Goal: Task Accomplishment & Management: Complete application form

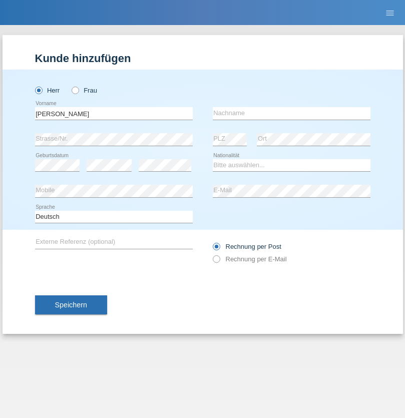
type input "David"
click at [291, 113] on input "text" at bounding box center [292, 113] width 158 height 13
type input "Senn"
select select "CH"
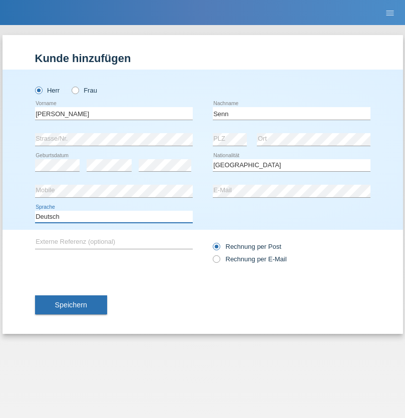
select select "en"
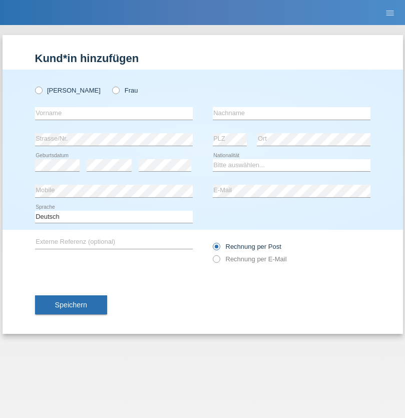
radio input "true"
click at [114, 113] on input "text" at bounding box center [114, 113] width 158 height 13
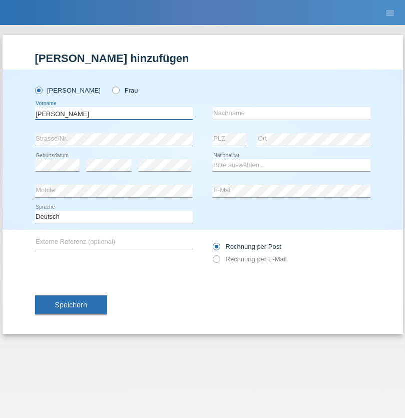
type input "Mohammad Qais"
click at [291, 113] on input "text" at bounding box center [292, 113] width 158 height 13
type input "Nemani"
select select "AF"
select select "C"
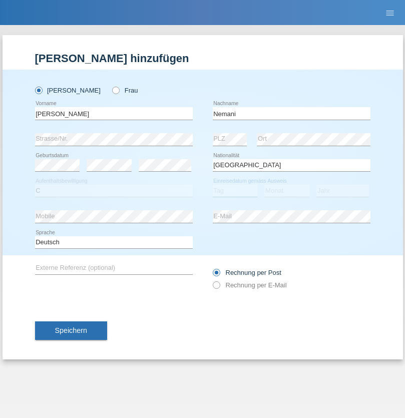
select select "02"
select select "01"
select select "2021"
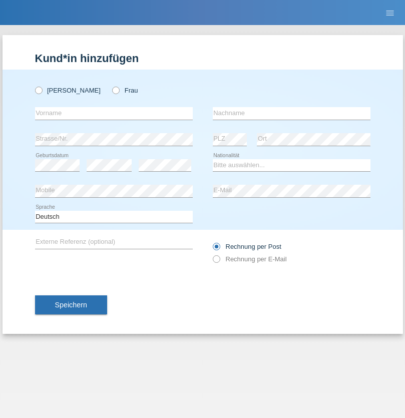
radio input "true"
click at [114, 113] on input "text" at bounding box center [114, 113] width 158 height 13
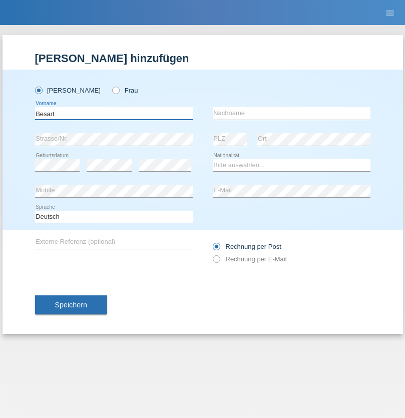
type input "Besart"
click at [291, 113] on input "text" at bounding box center [292, 113] width 158 height 13
type input "Emiri"
select select "XK"
select select "C"
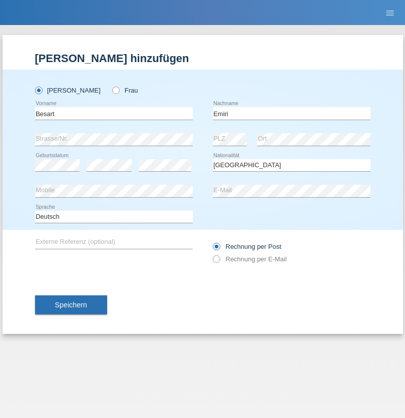
select select "04"
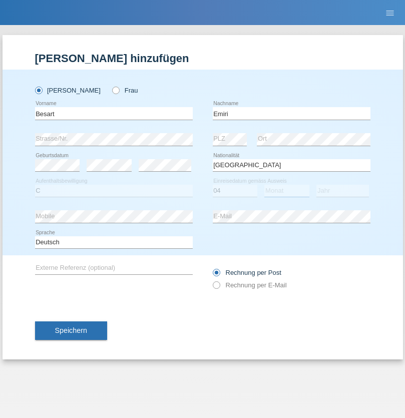
select select "04"
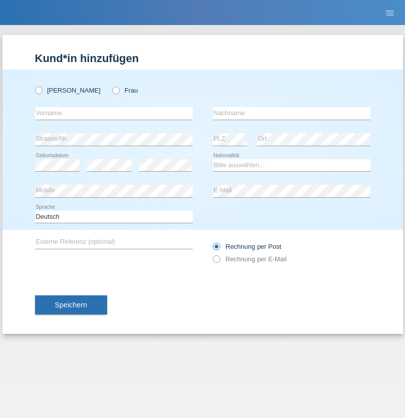
radio input "true"
click at [114, 113] on input "text" at bounding box center [114, 113] width 158 height 13
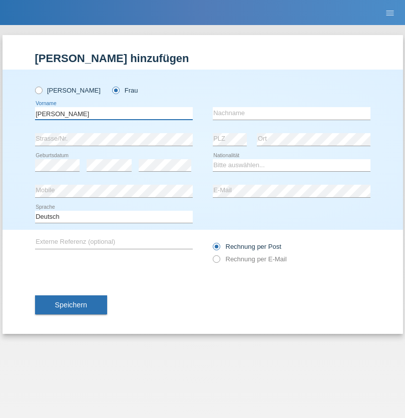
type input "[PERSON_NAME]"
click at [291, 113] on input "text" at bounding box center [292, 113] width 158 height 13
type input "Jacquet"
select select "CH"
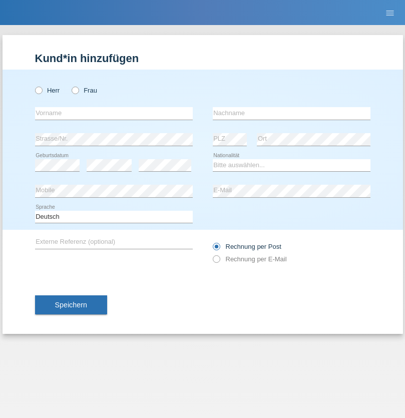
radio input "true"
select select "DE"
select select "C"
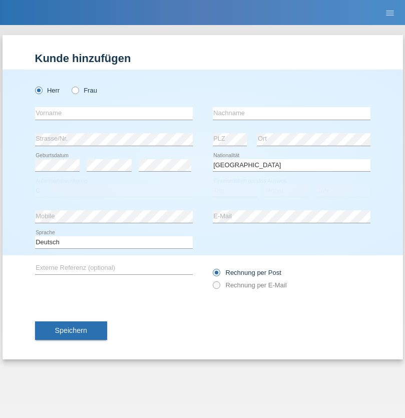
select select "07"
select select "11"
select select "1972"
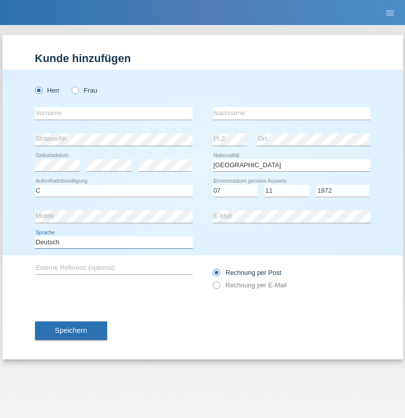
select select "en"
